Goal: Information Seeking & Learning: Learn about a topic

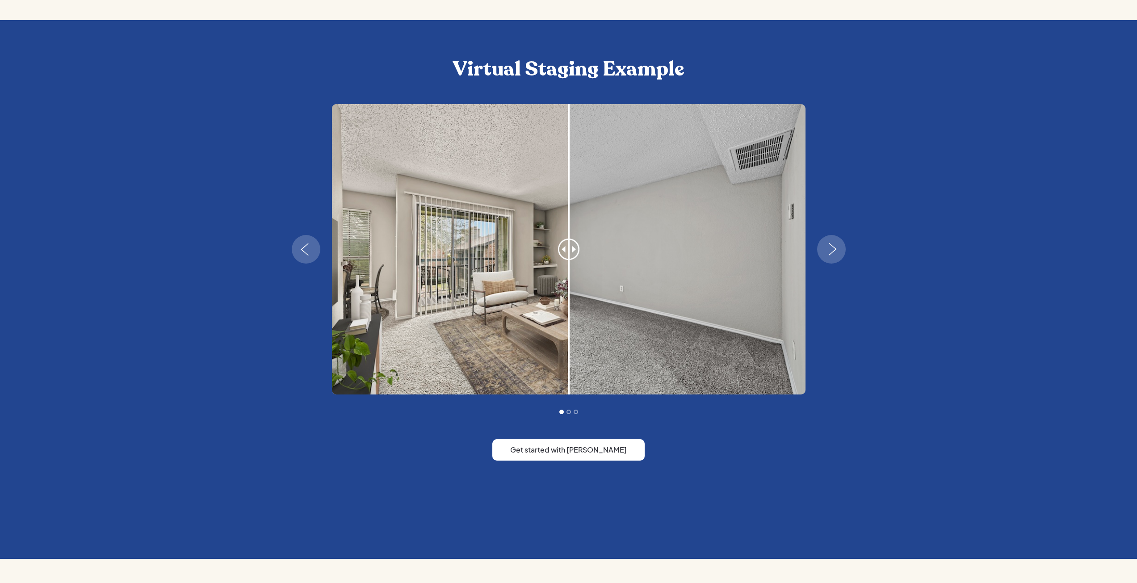
scroll to position [893, 0]
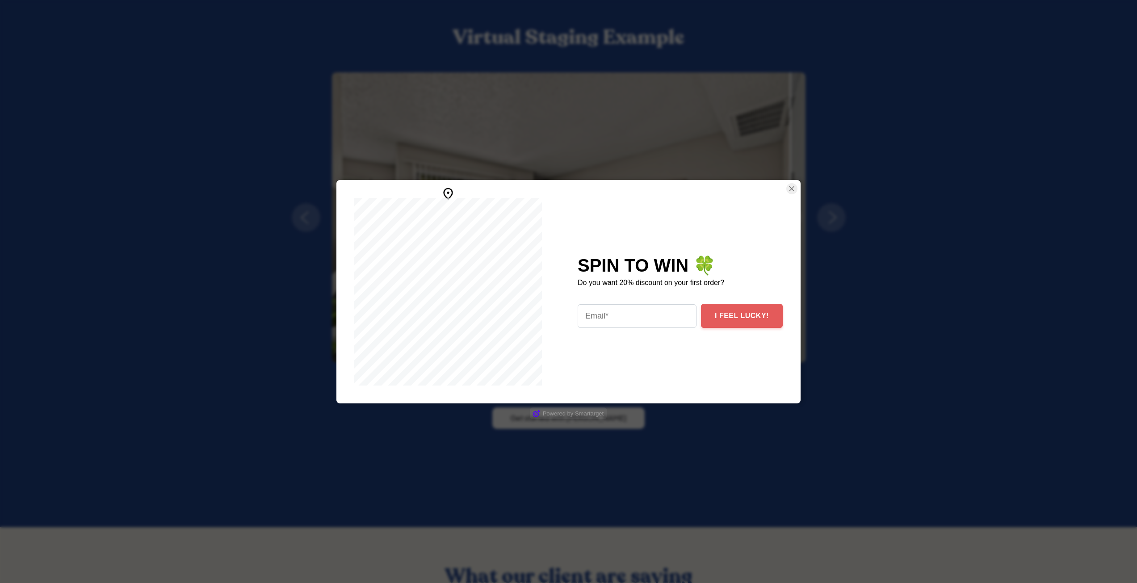
drag, startPoint x: 748, startPoint y: 275, endPoint x: 318, endPoint y: 243, distance: 431.7
click at [247, 252] on body "SPIN TO WIN 🍀 Do you want 20% discount on your first order? I FEEL LUCKY! Power…" at bounding box center [568, 239] width 1137 height 2265
click at [792, 187] on img "Close Smartarget Popup" at bounding box center [791, 188] width 9 height 11
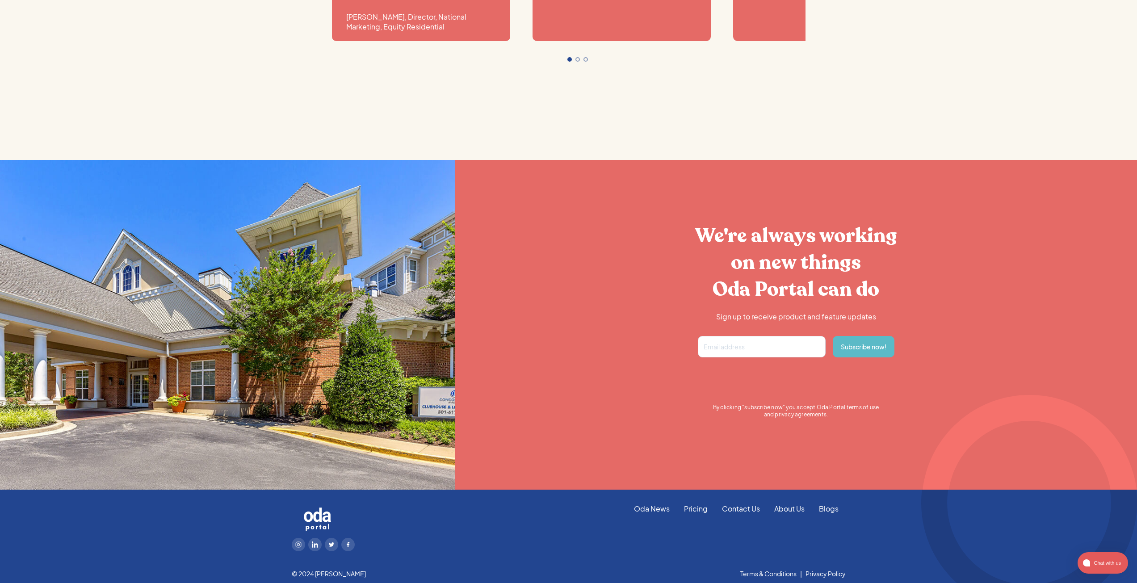
scroll to position [1682, 0]
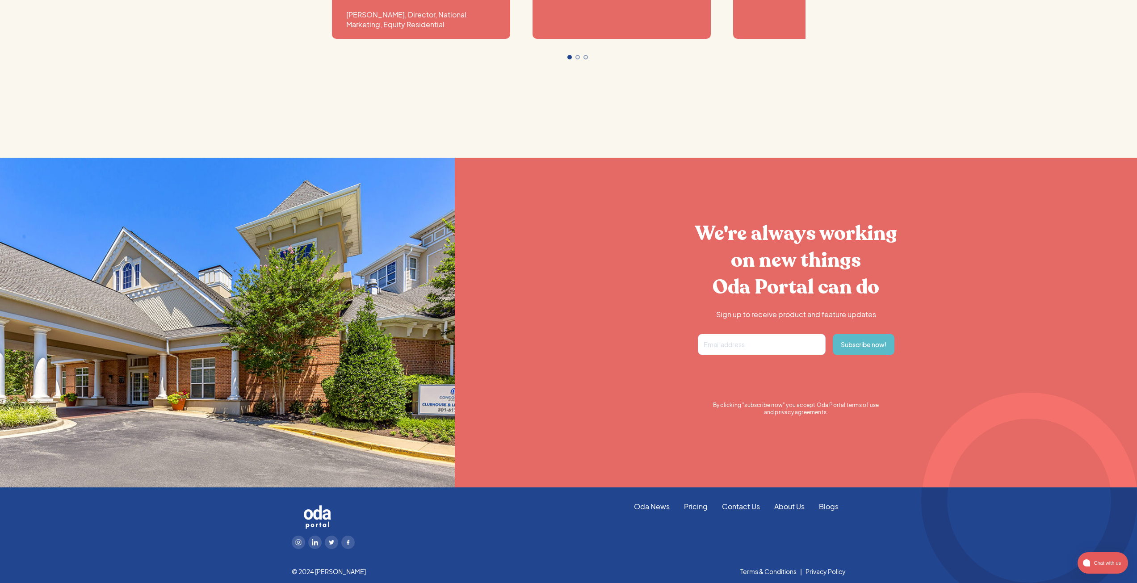
click at [821, 501] on footer "Oda News Pricing Contact Us About Us Blogs © 2024 Oda Portal Terms & Conditions…" at bounding box center [568, 535] width 1137 height 96
click at [828, 508] on link "Blogs" at bounding box center [828, 507] width 34 height 10
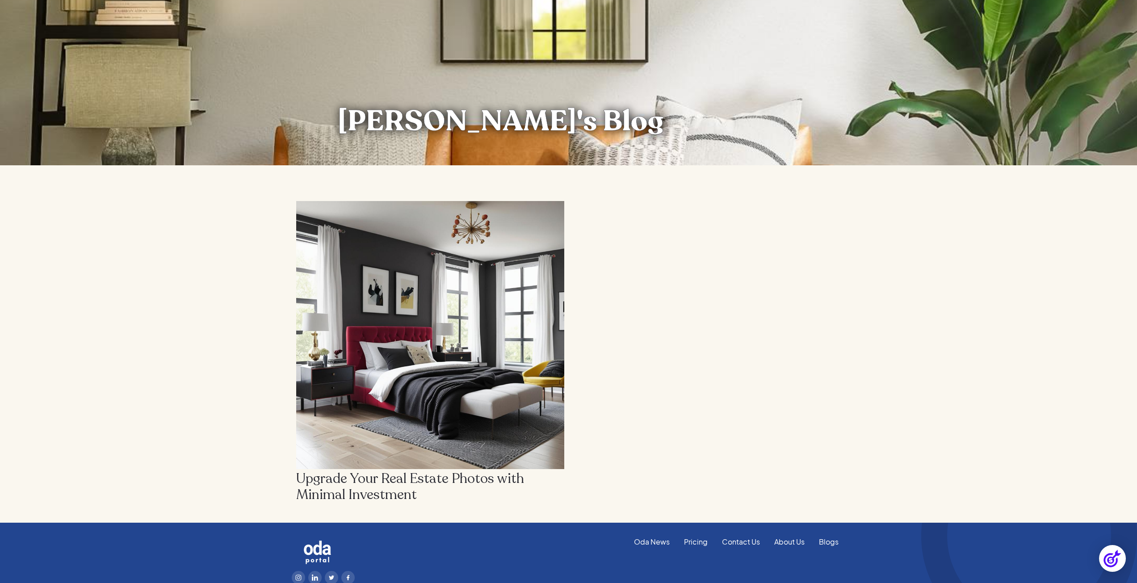
scroll to position [265, 0]
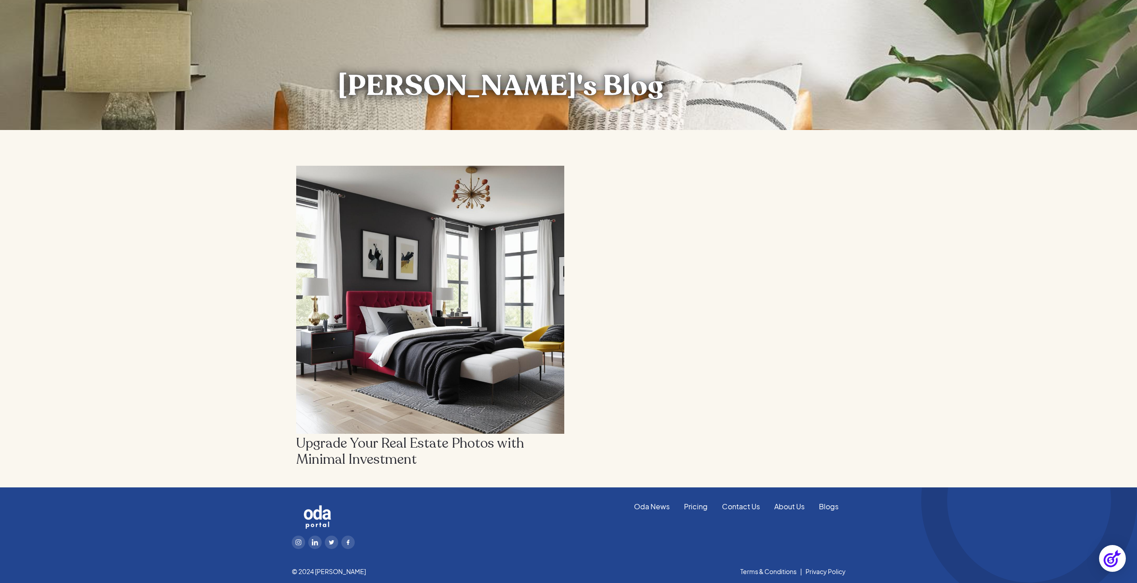
click at [384, 389] on img at bounding box center [430, 300] width 268 height 268
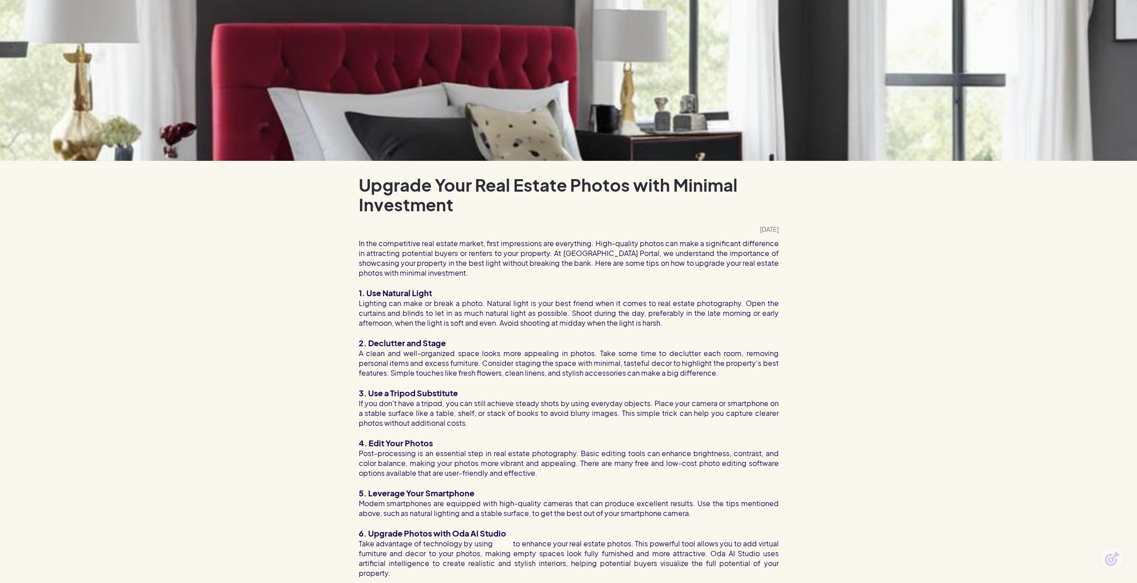
scroll to position [63, 0]
